Goal: Information Seeking & Learning: Learn about a topic

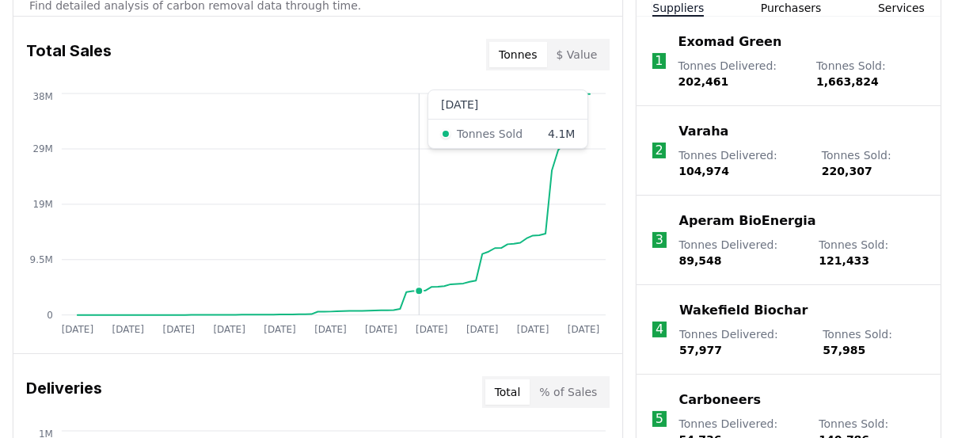
scroll to position [630, 0]
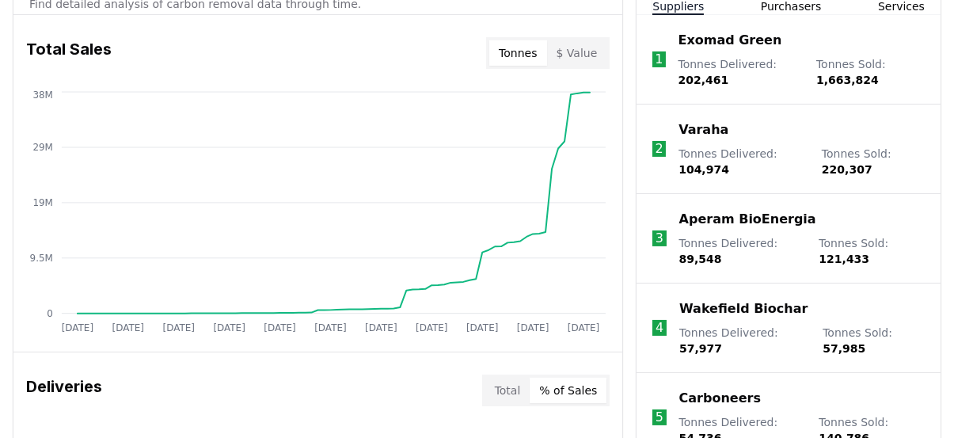
click at [587, 386] on button "% of Sales" at bounding box center [567, 390] width 77 height 25
click at [521, 388] on button "Total" at bounding box center [507, 390] width 45 height 25
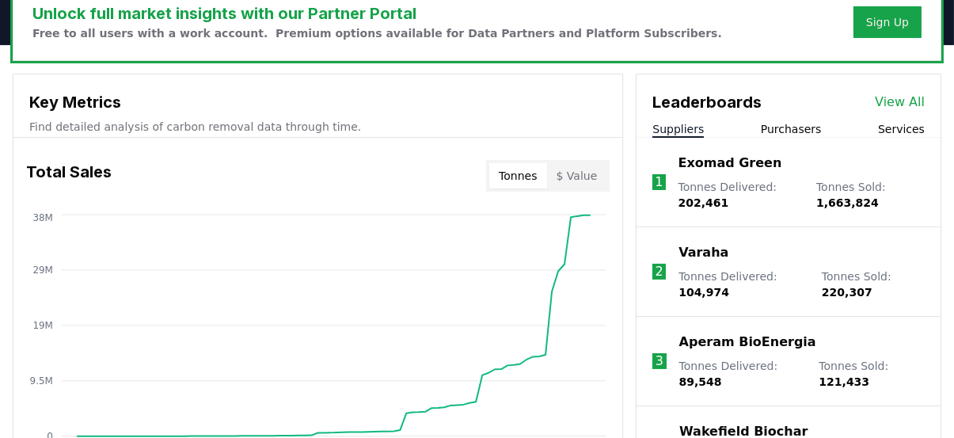
scroll to position [488, 0]
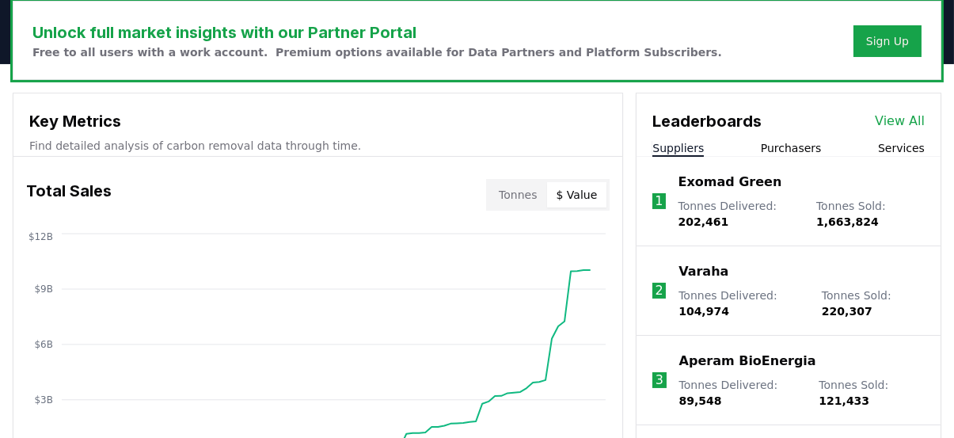
click at [586, 192] on button "$ Value" at bounding box center [577, 194] width 60 height 25
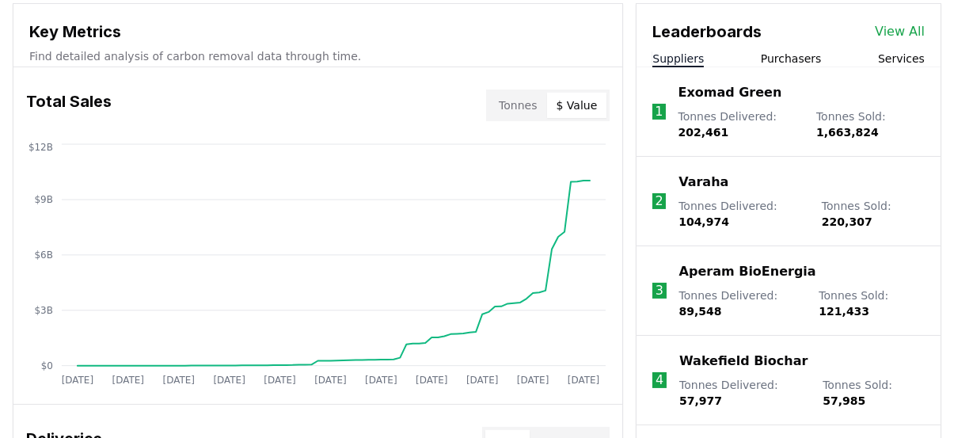
scroll to position [578, 0]
click at [700, 179] on p "Varaha" at bounding box center [703, 182] width 50 height 19
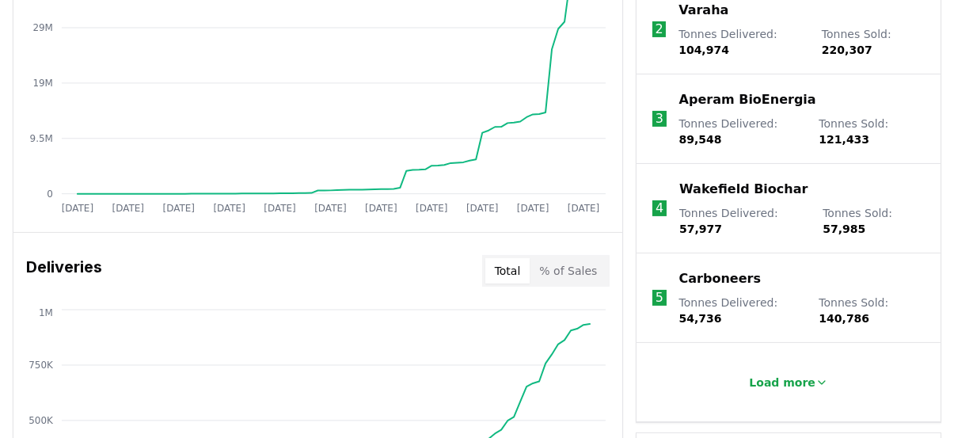
scroll to position [751, 0]
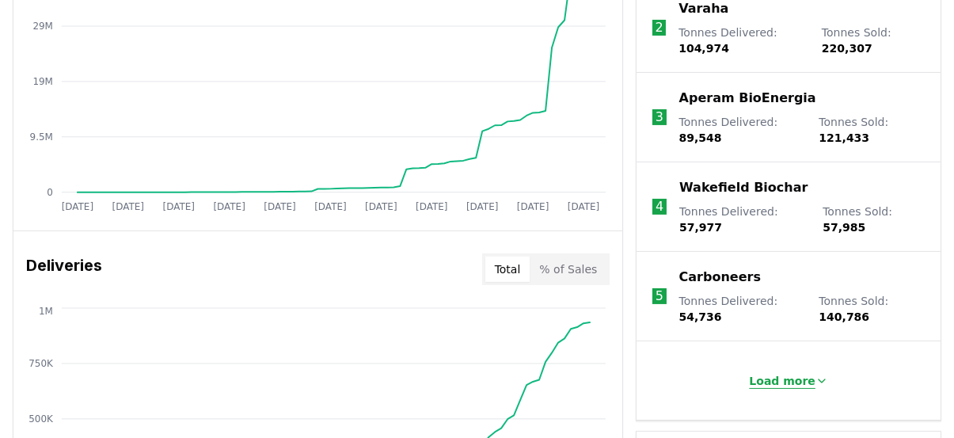
click at [779, 381] on p "Load more" at bounding box center [782, 381] width 66 height 16
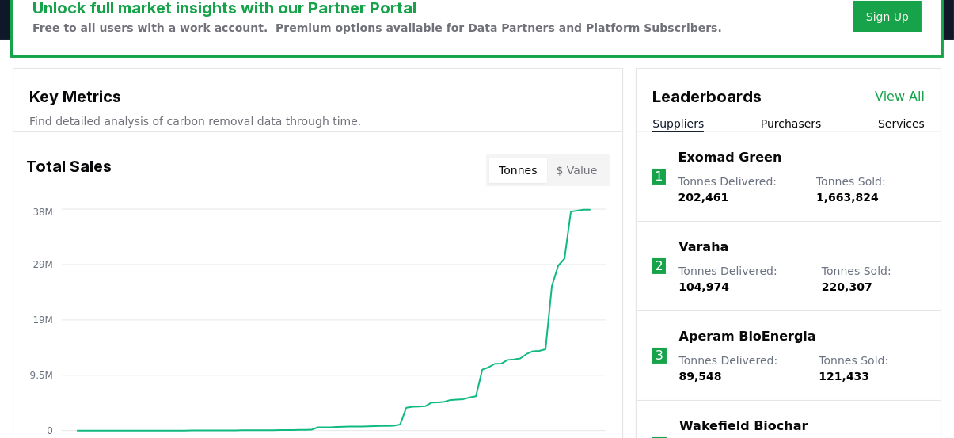
scroll to position [511, 0]
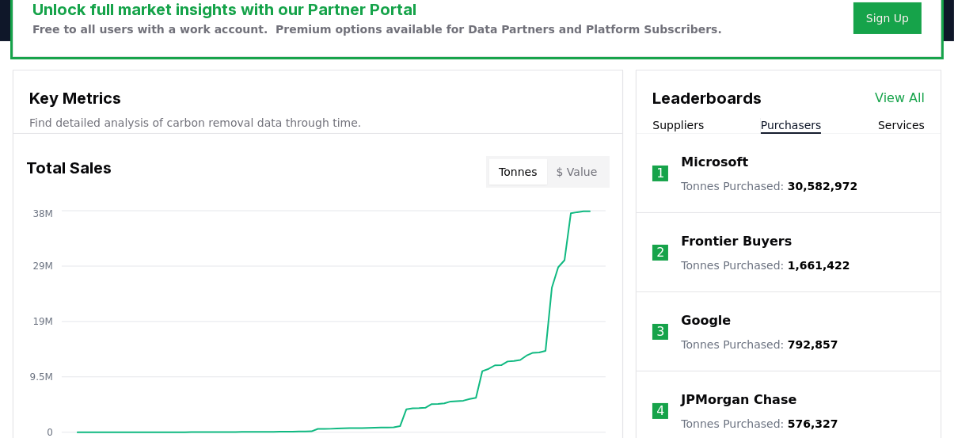
click at [793, 125] on button "Purchasers" at bounding box center [791, 125] width 61 height 16
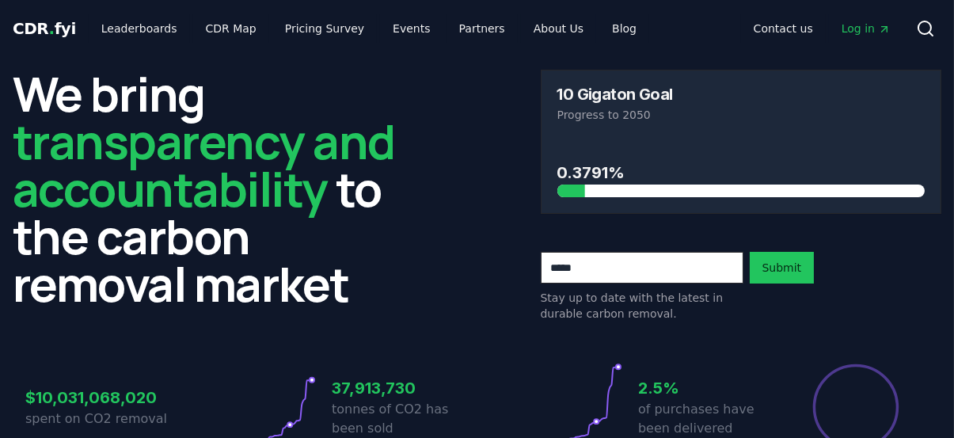
scroll to position [1, 0]
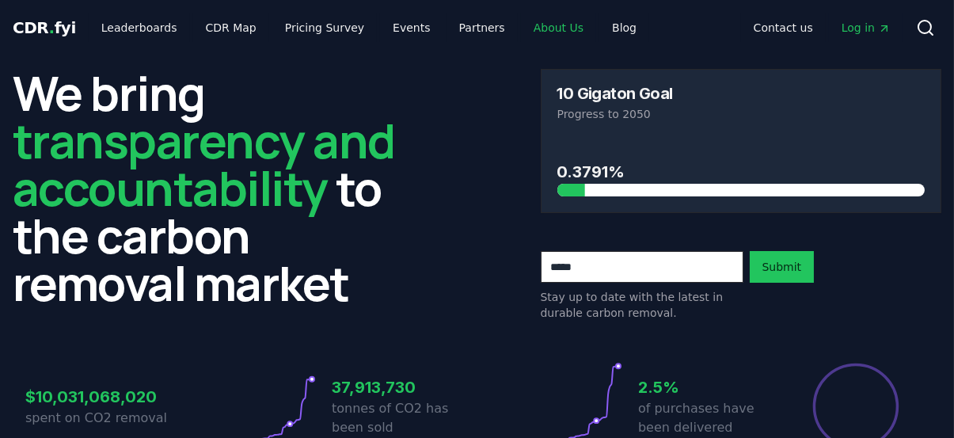
click at [536, 25] on link "About Us" at bounding box center [558, 27] width 75 height 28
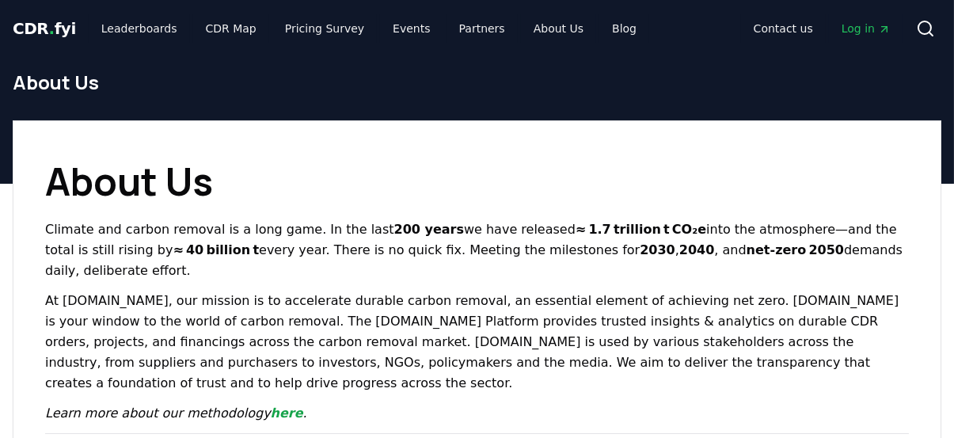
scroll to position [1, 0]
